Goal: Transaction & Acquisition: Obtain resource

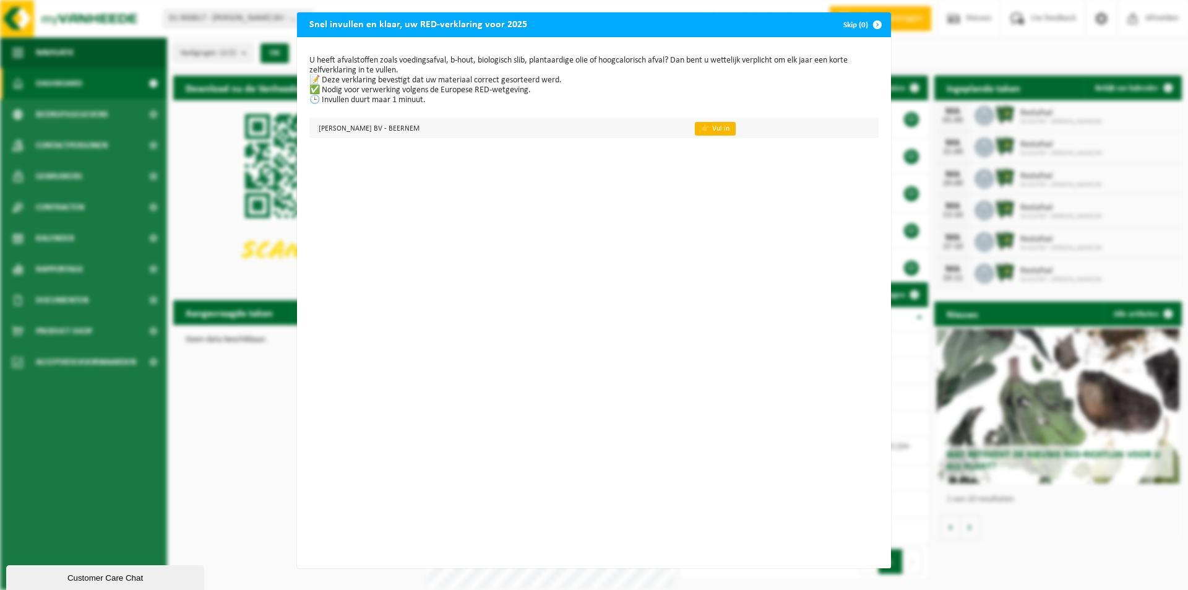
click at [695, 126] on link "👉 Vul in" at bounding box center [715, 129] width 41 height 14
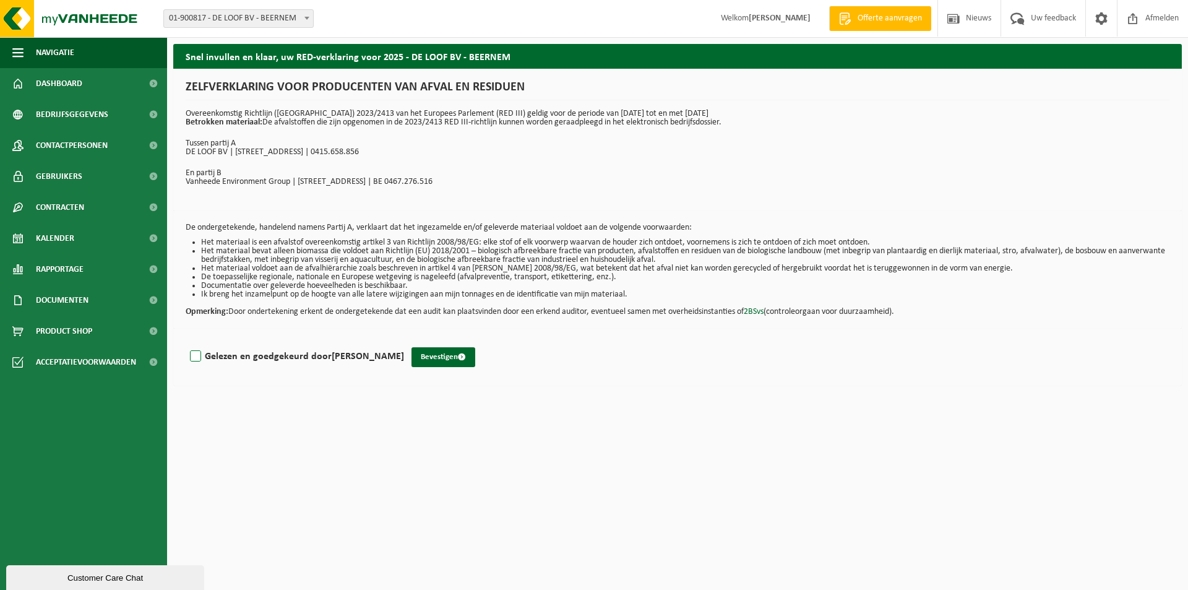
click at [196, 356] on label "Gelezen en goedgekeurd door KOEN CARELS" at bounding box center [295, 356] width 217 height 19
click at [404, 341] on input "Gelezen en goedgekeurd door KOEN CARELS" at bounding box center [404, 340] width 1 height 1
checkbox input "true"
click at [458, 356] on span "submit" at bounding box center [462, 357] width 8 height 8
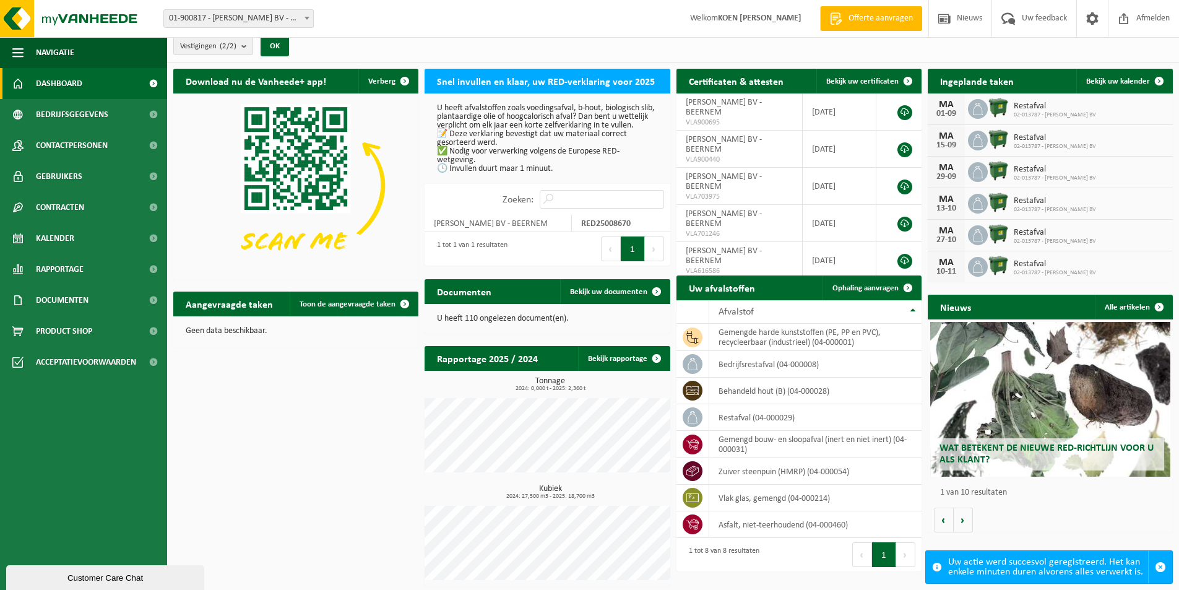
scroll to position [9, 0]
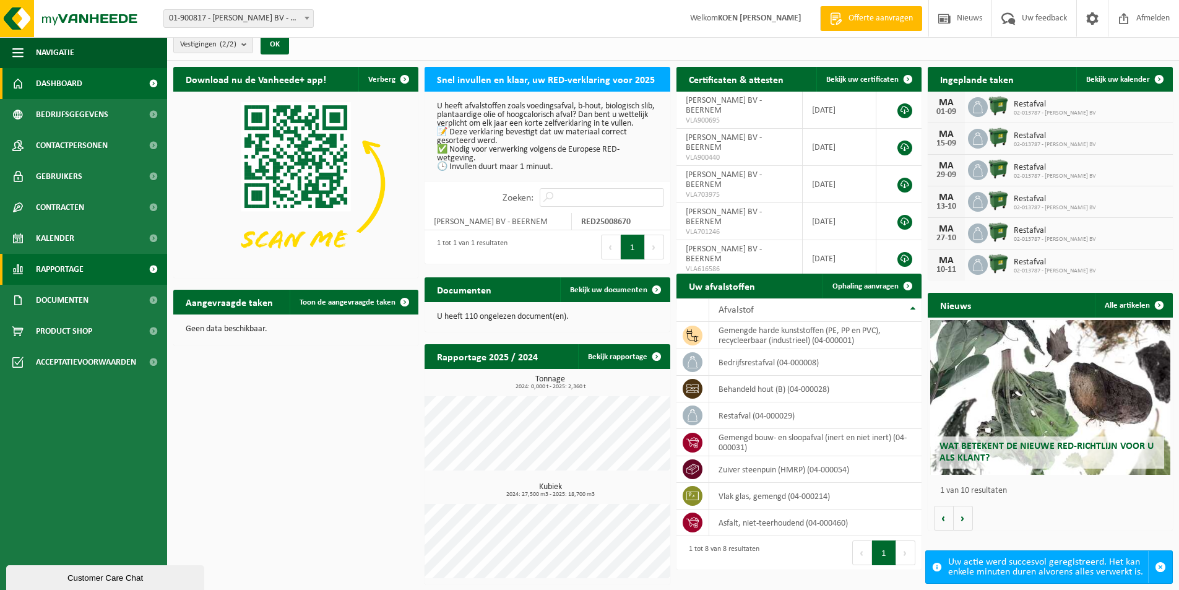
click at [62, 273] on span "Rapportage" at bounding box center [60, 269] width 48 height 31
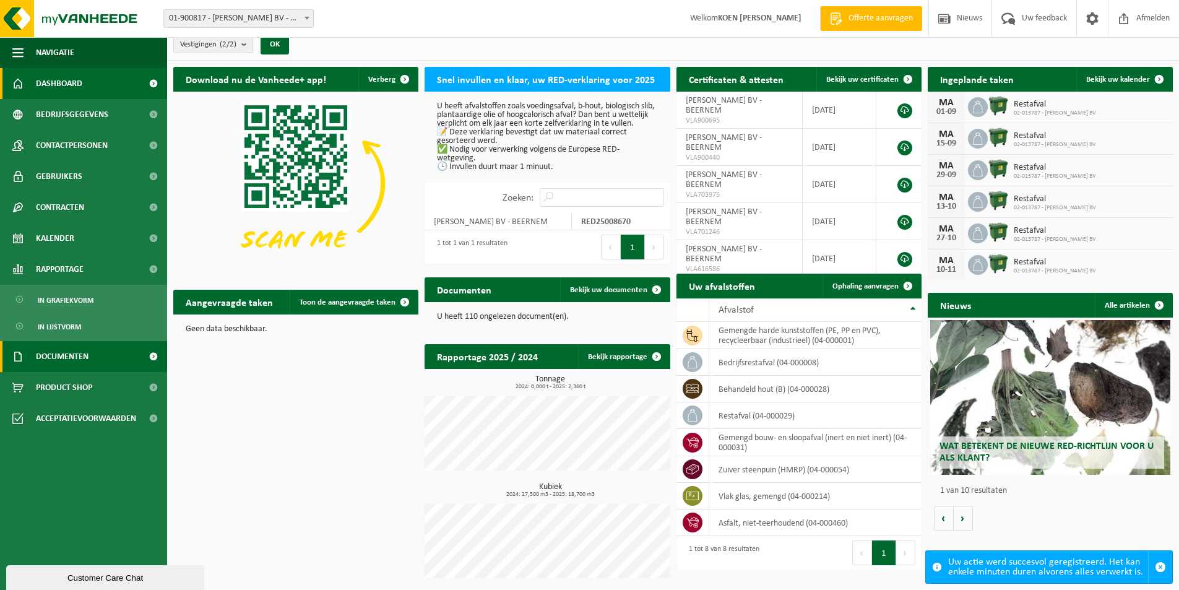
click at [75, 353] on span "Documenten" at bounding box center [62, 356] width 53 height 31
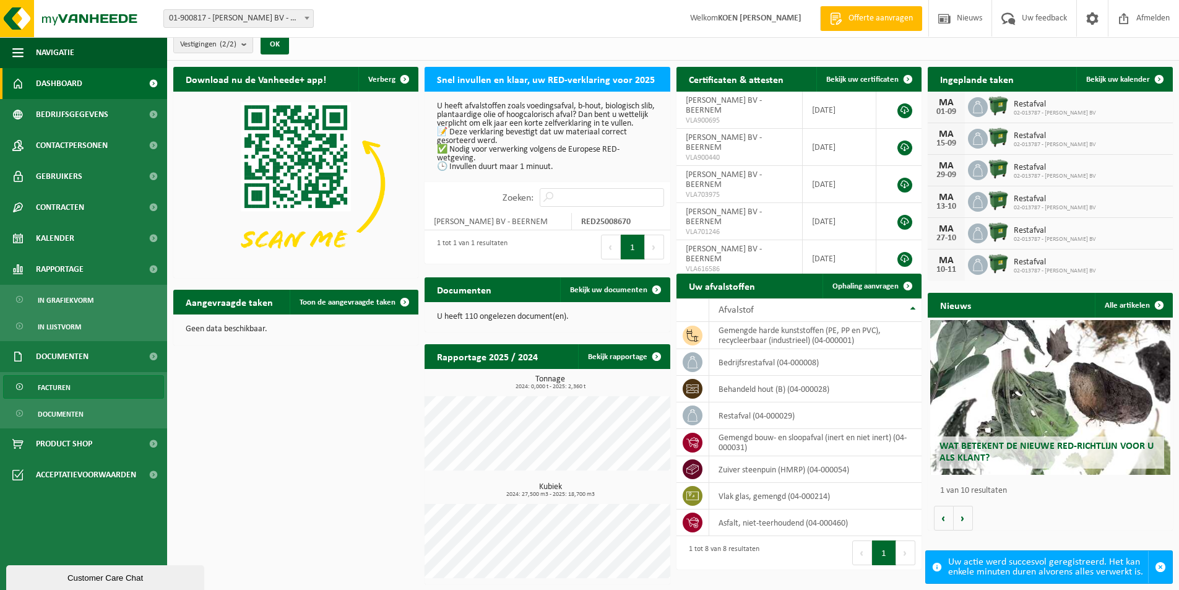
click at [48, 388] on span "Facturen" at bounding box center [54, 388] width 33 height 24
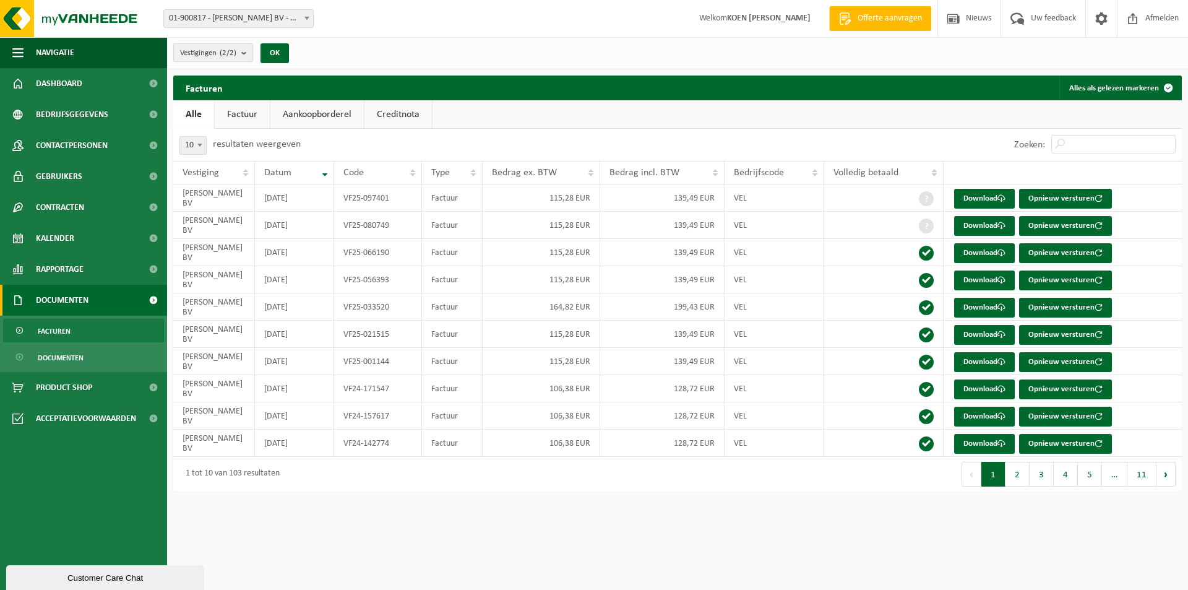
click at [242, 53] on button "Vestigingen (2/2)" at bounding box center [213, 52] width 80 height 19
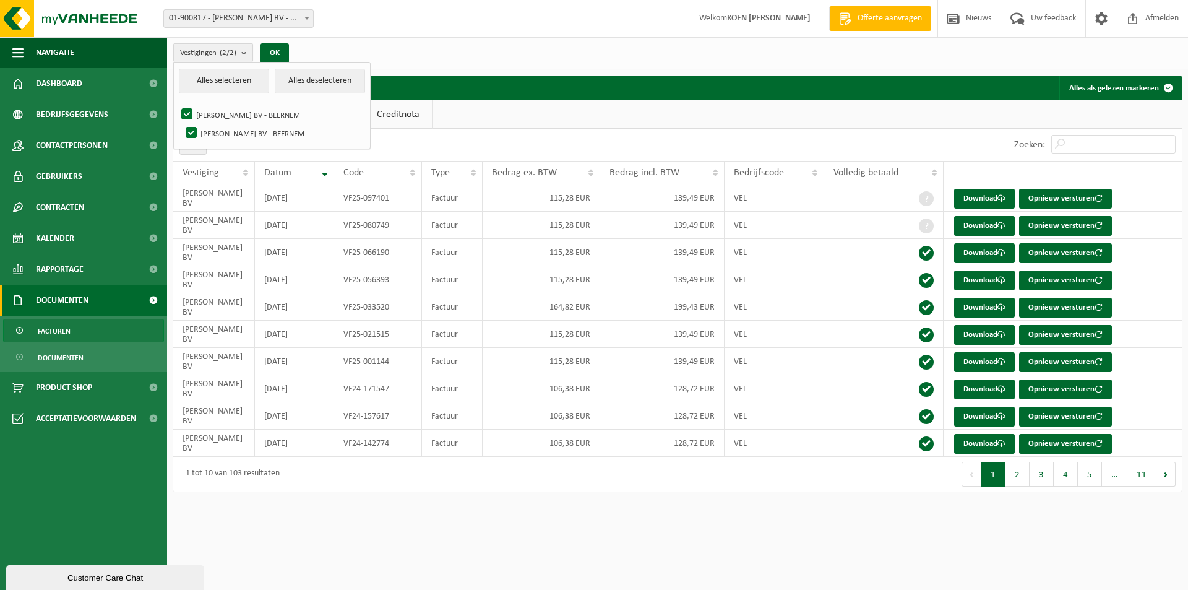
click at [242, 53] on button "Vestigingen (2/2)" at bounding box center [213, 52] width 80 height 19
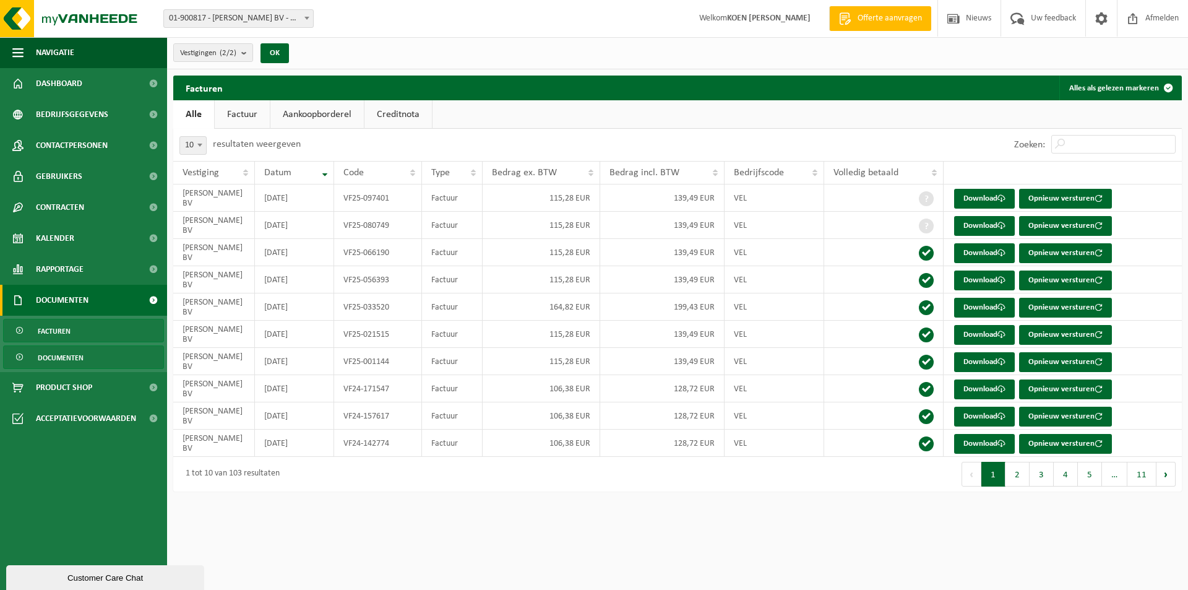
click at [76, 355] on span "Documenten" at bounding box center [61, 358] width 46 height 24
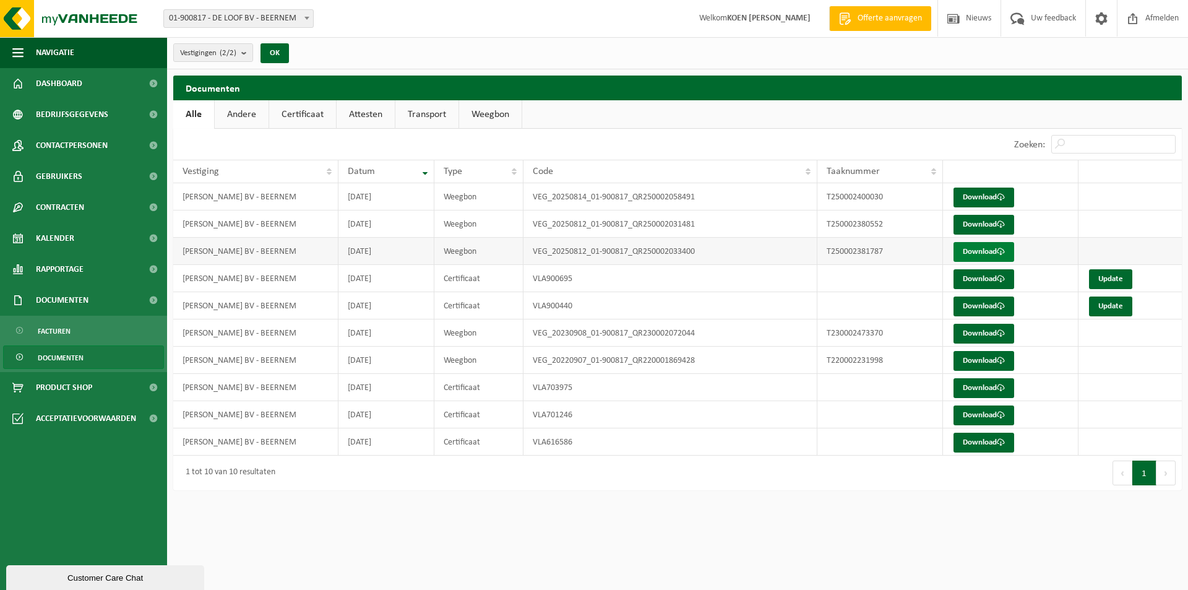
click at [983, 251] on link "Download" at bounding box center [984, 252] width 61 height 20
click at [970, 332] on link "Download" at bounding box center [984, 334] width 61 height 20
click at [63, 327] on span "Facturen" at bounding box center [54, 331] width 33 height 24
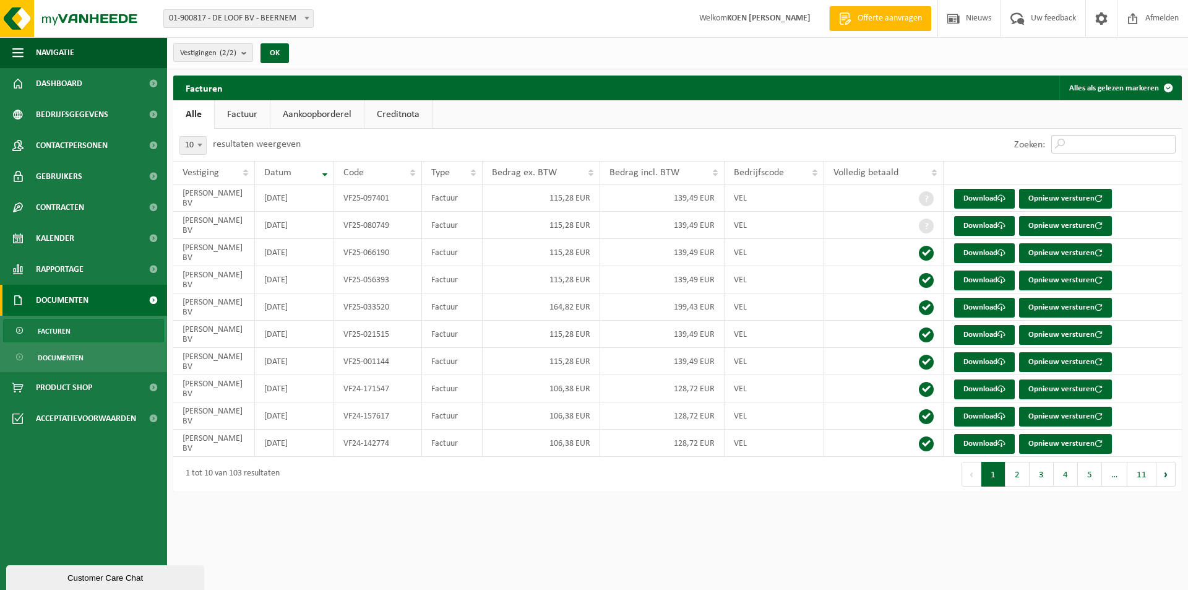
click at [1069, 144] on input "Zoeken:" at bounding box center [1113, 144] width 124 height 19
type input "0"
click at [982, 280] on link "Download" at bounding box center [984, 280] width 61 height 20
click at [1090, 150] on input "2023" at bounding box center [1113, 144] width 124 height 19
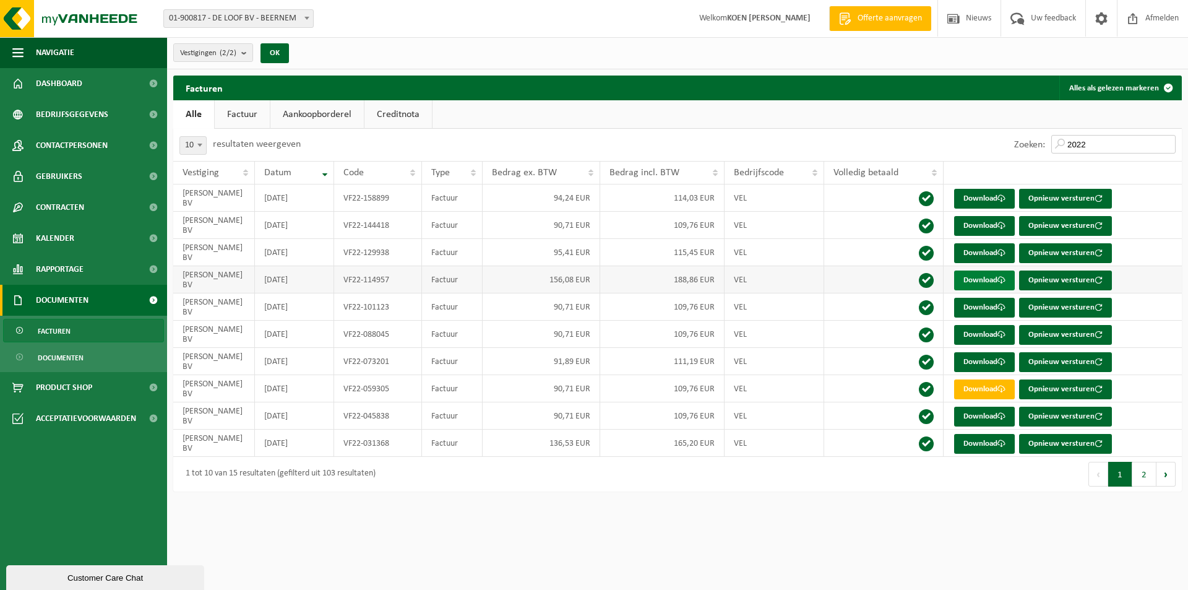
type input "2022"
click at [977, 278] on link "Download" at bounding box center [984, 280] width 61 height 20
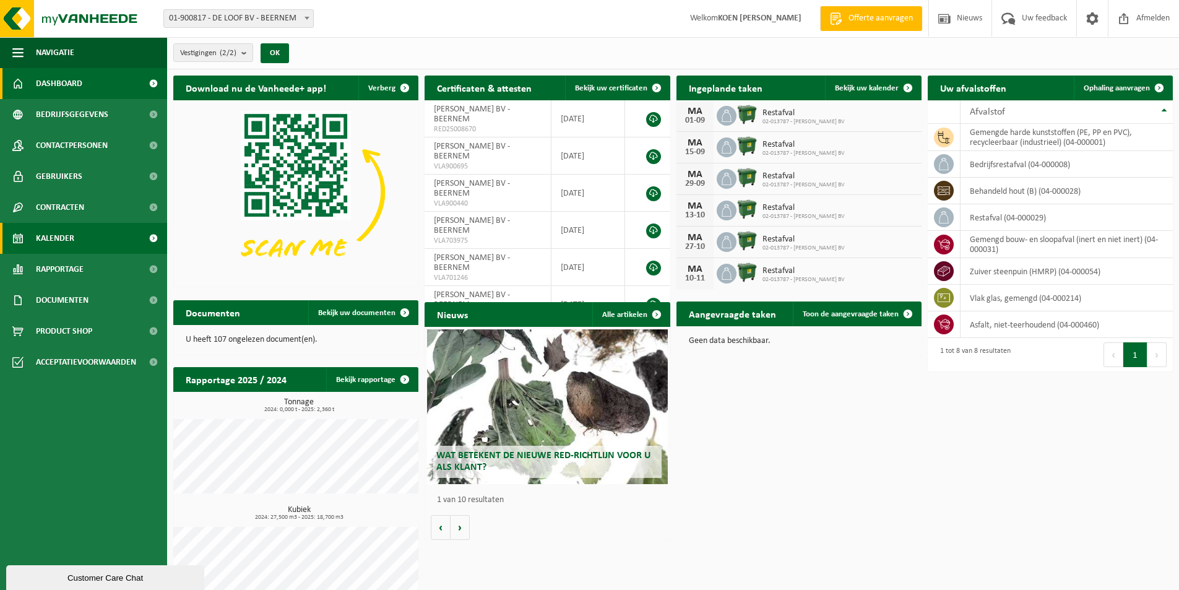
click at [50, 232] on span "Kalender" at bounding box center [55, 238] width 38 height 31
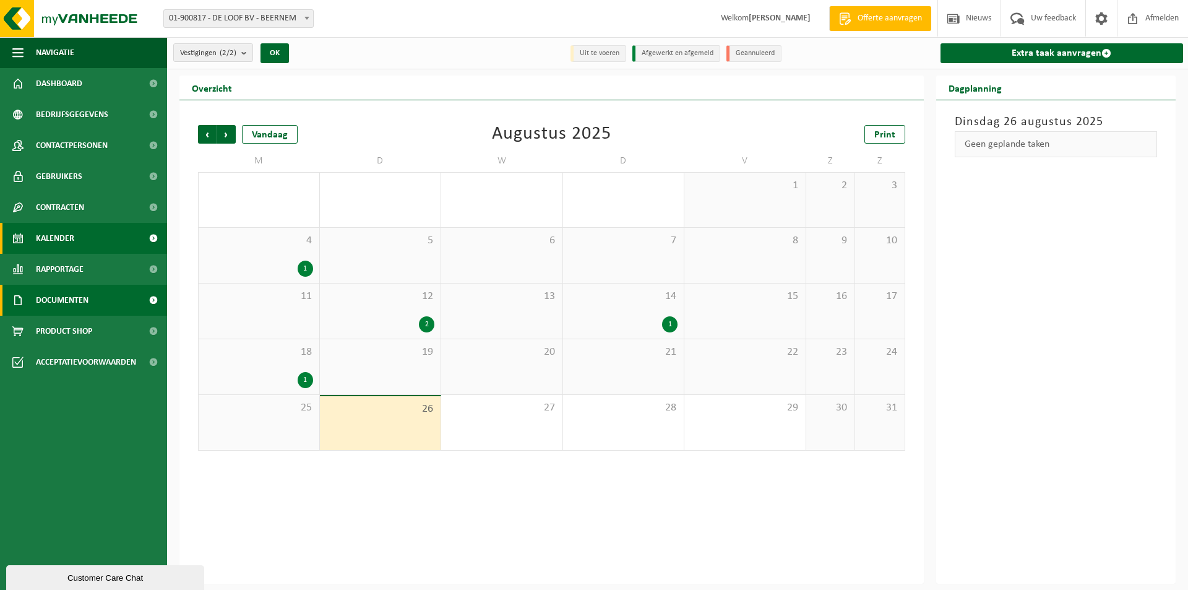
click at [153, 298] on span at bounding box center [153, 300] width 28 height 31
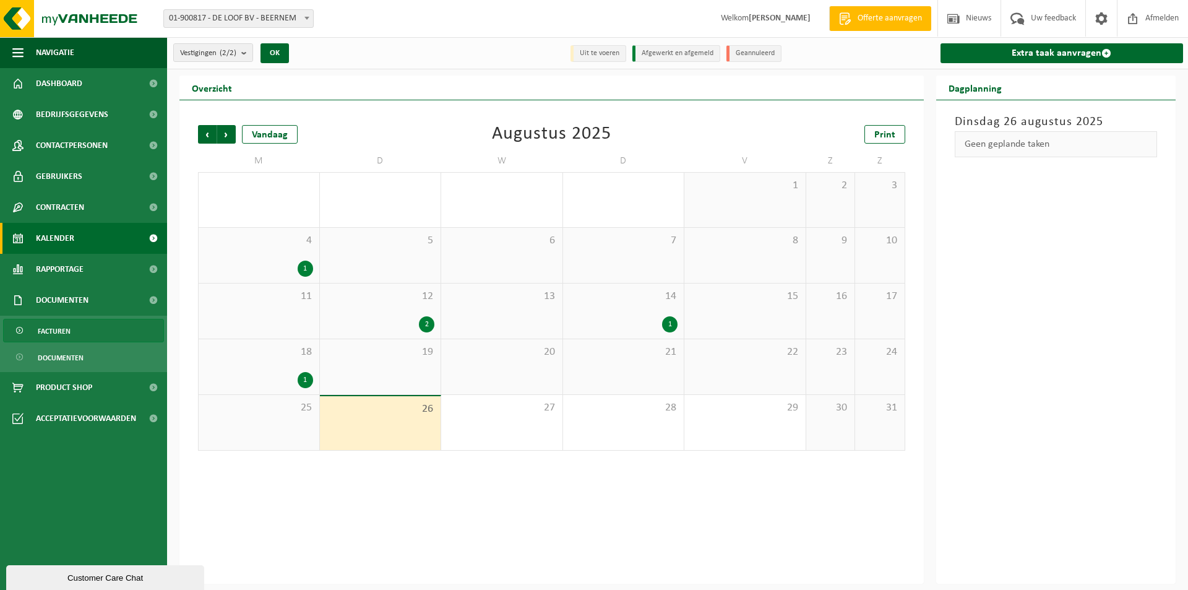
click at [64, 327] on span "Facturen" at bounding box center [54, 331] width 33 height 24
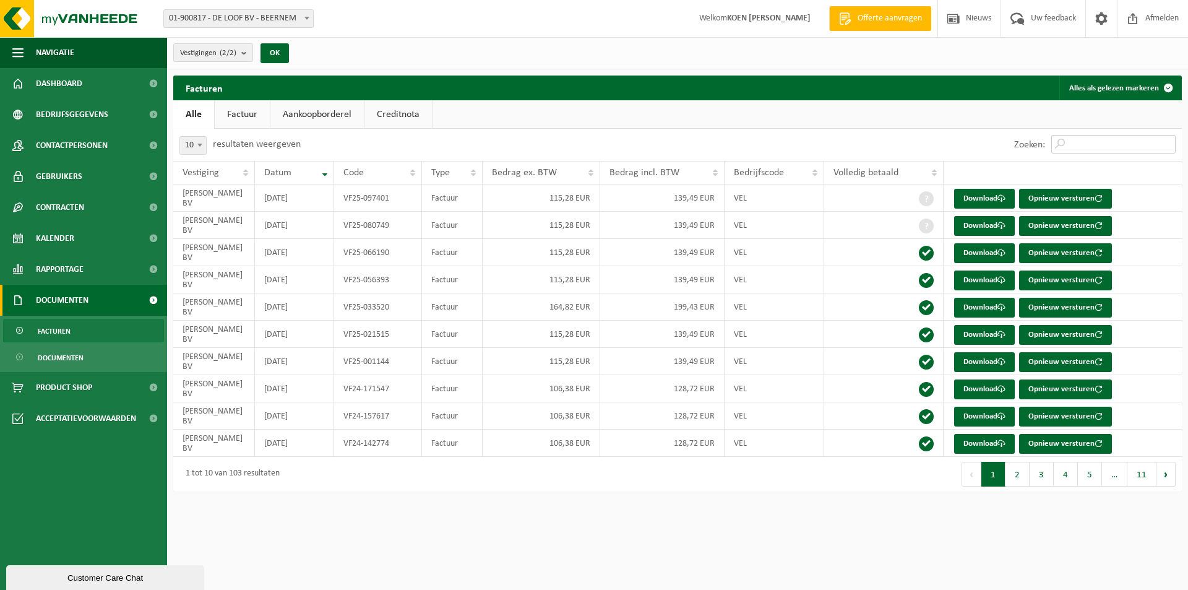
click at [1074, 142] on input "Zoeken:" at bounding box center [1113, 144] width 124 height 19
type input "2023"
click at [996, 276] on link "Download" at bounding box center [984, 280] width 61 height 20
